Goal: Transaction & Acquisition: Purchase product/service

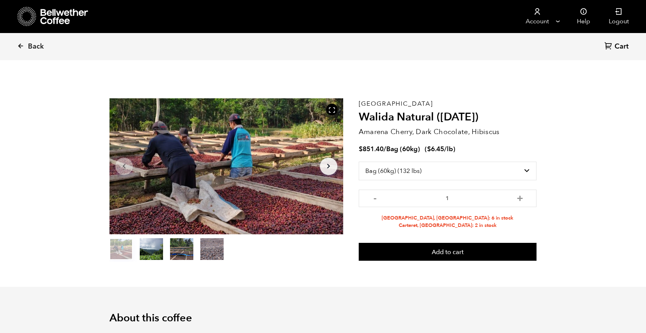
select select "bag-3"
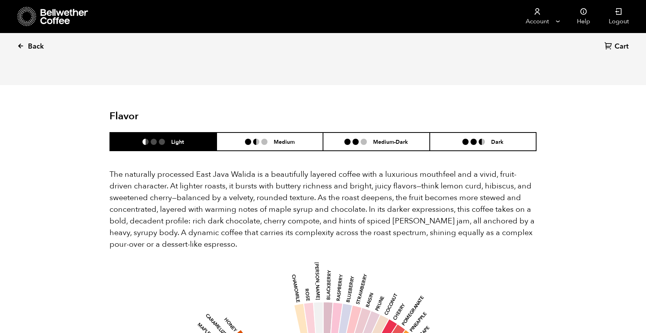
scroll to position [338, 414]
click at [17, 41] on link "Back" at bounding box center [41, 46] width 48 height 26
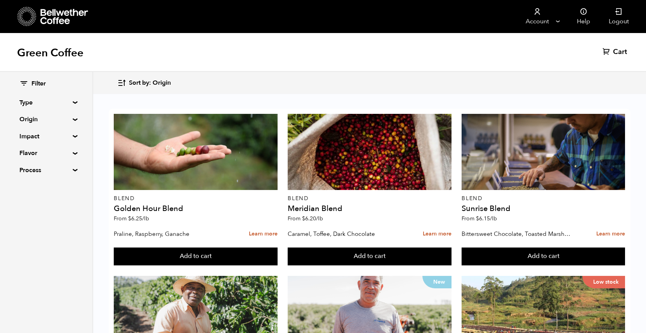
click at [69, 118] on summary "Origin" at bounding box center [46, 119] width 54 height 9
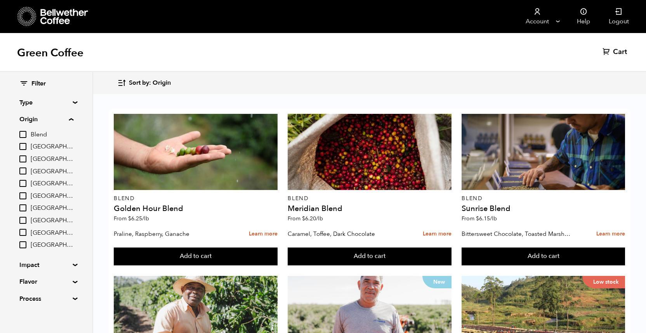
click at [23, 205] on input "[GEOGRAPHIC_DATA]" at bounding box center [22, 207] width 7 height 7
checkbox input "true"
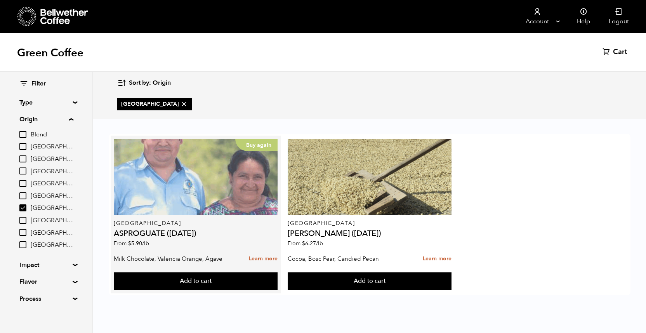
click at [231, 183] on div "Buy again" at bounding box center [196, 177] width 164 height 76
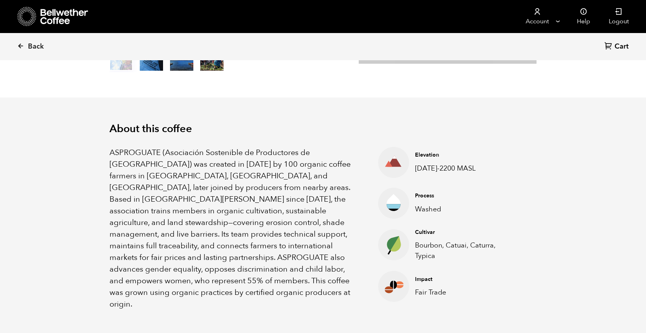
scroll to position [246, 0]
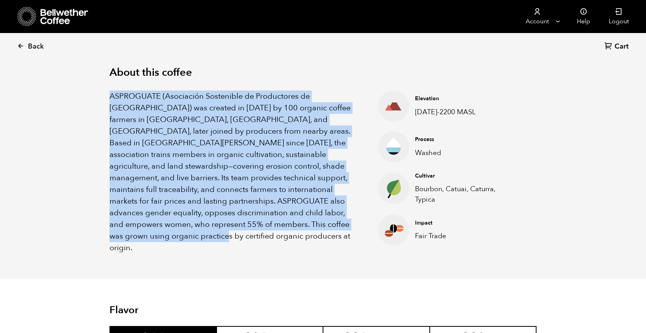
drag, startPoint x: 149, startPoint y: 236, endPoint x: 91, endPoint y: 95, distance: 152.7
click at [91, 95] on div "About this coffee ASPROGUATE (Asociación Sostenible de Productores de Guatemala…" at bounding box center [323, 160] width 466 height 238
copy p "ASPROGUATE (Asociación Sostenible de Productores de Guatemala) was created in 2…"
click at [298, 243] on div "ASPROGUATE (Asociación Sostenible de Productores de Guatemala) was created in 2…" at bounding box center [234, 172] width 249 height 163
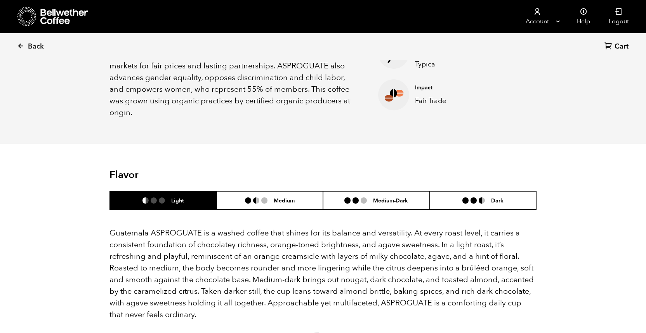
scroll to position [465, 0]
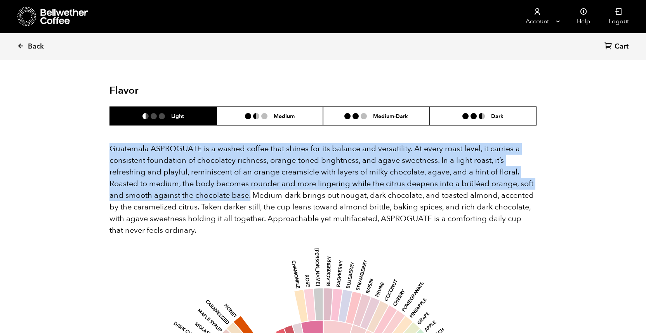
drag, startPoint x: 110, startPoint y: 140, endPoint x: 251, endPoint y: 187, distance: 148.0
click at [251, 187] on p "Guatemala ASPROGUATE is a washed coffee that shines for its balance and versati…" at bounding box center [323, 189] width 427 height 93
copy p "Guatemala ASPROGUATE is a washed coffee that shines for its balance and versati…"
